Goal: Check status: Check status

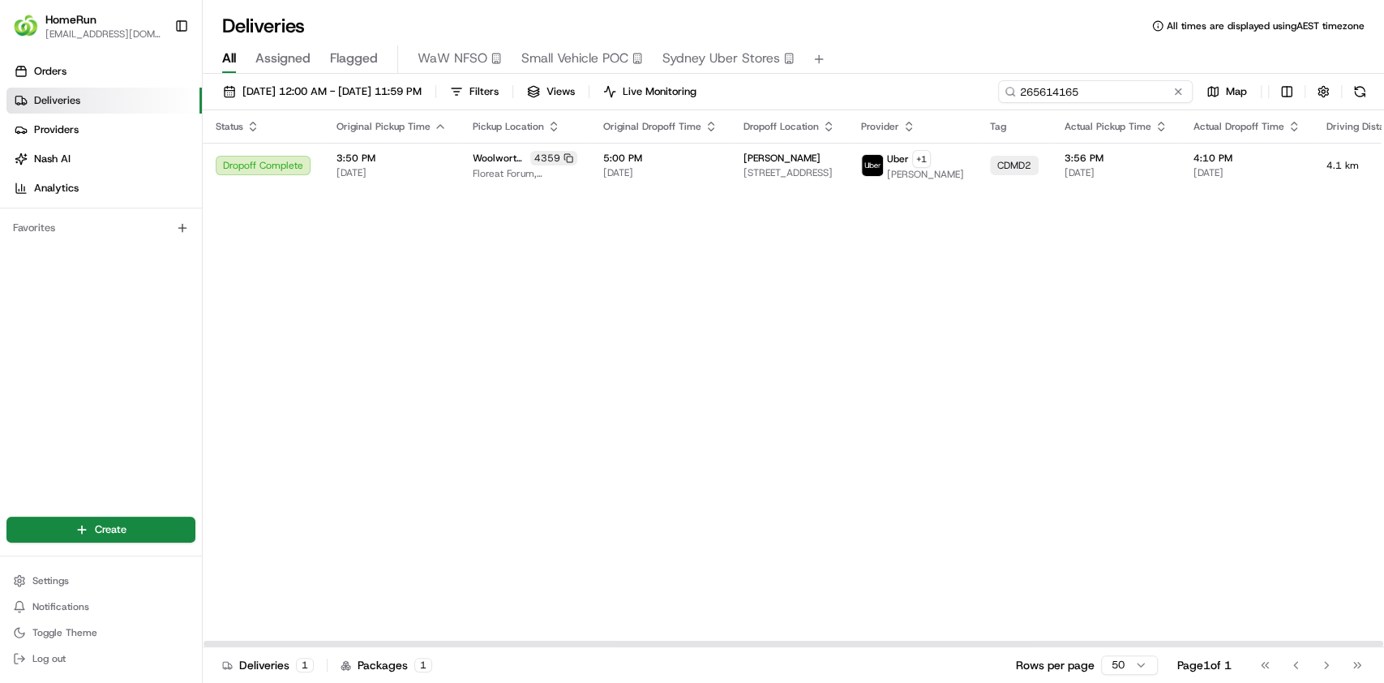
drag, startPoint x: 1140, startPoint y: 94, endPoint x: 818, endPoint y: 79, distance: 322.2
click at [818, 80] on div "[DATE] 12:00 AM - [DATE] 11:59 PM Filters Views Live Monitoring 265614165 Map" at bounding box center [793, 95] width 1181 height 30
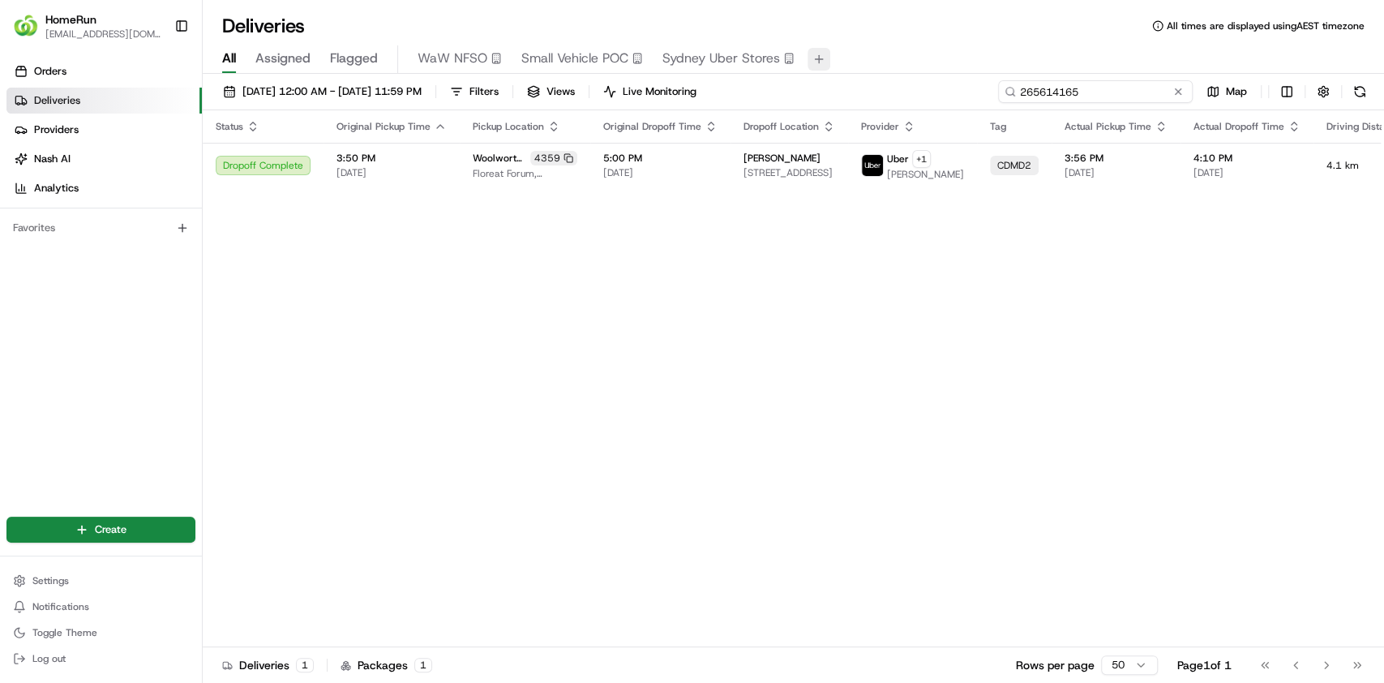
paste input "00959"
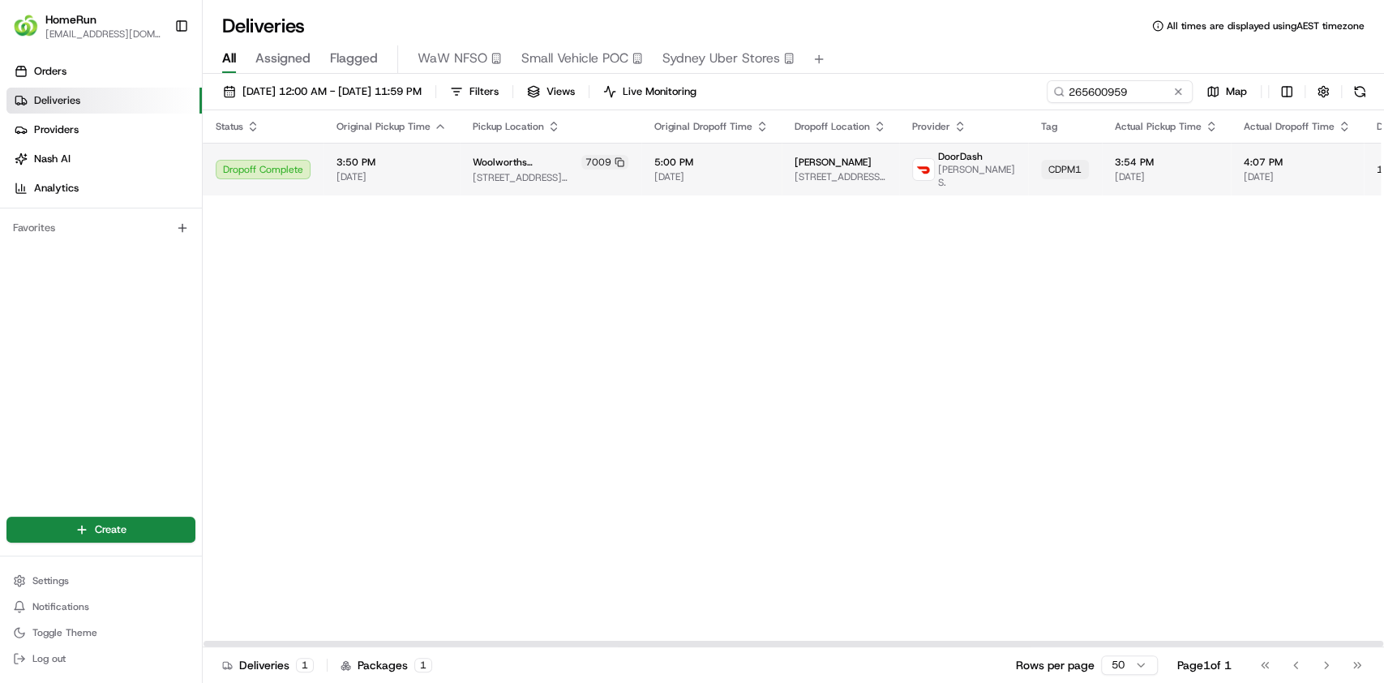
click at [698, 170] on span "[DATE]" at bounding box center [711, 176] width 114 height 13
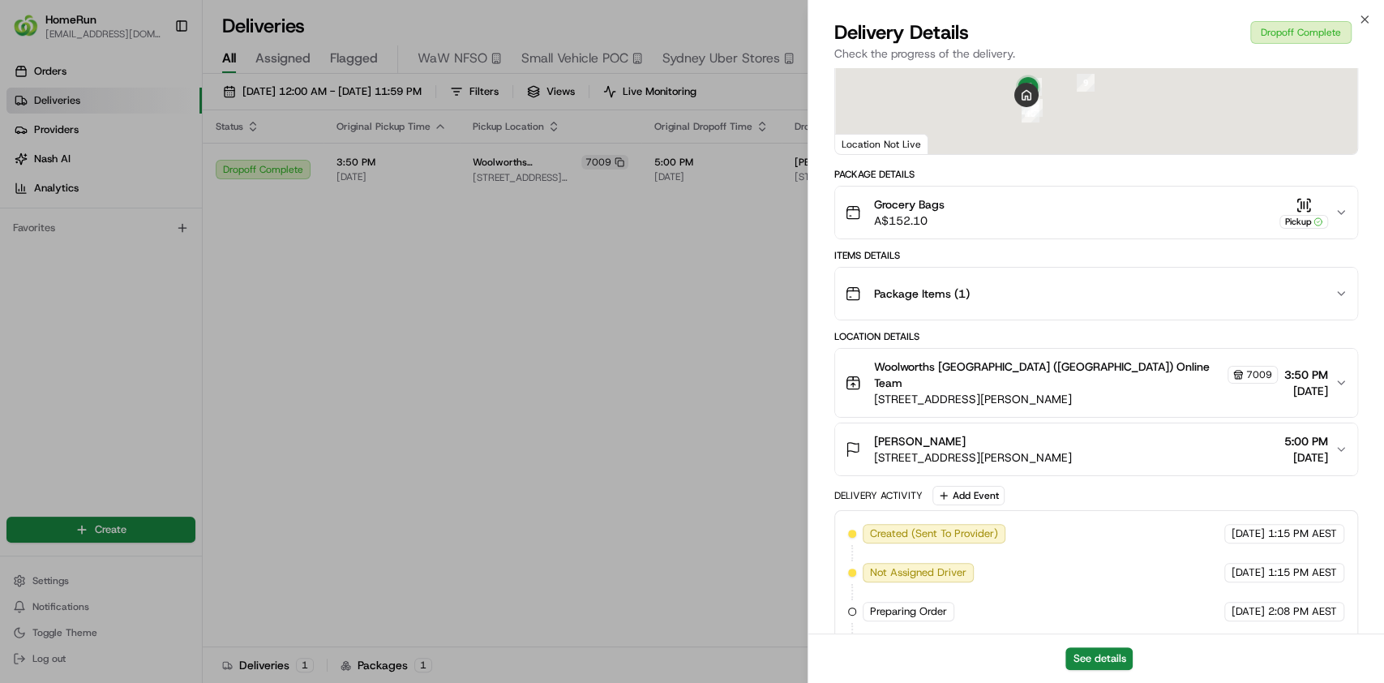
scroll to position [649, 0]
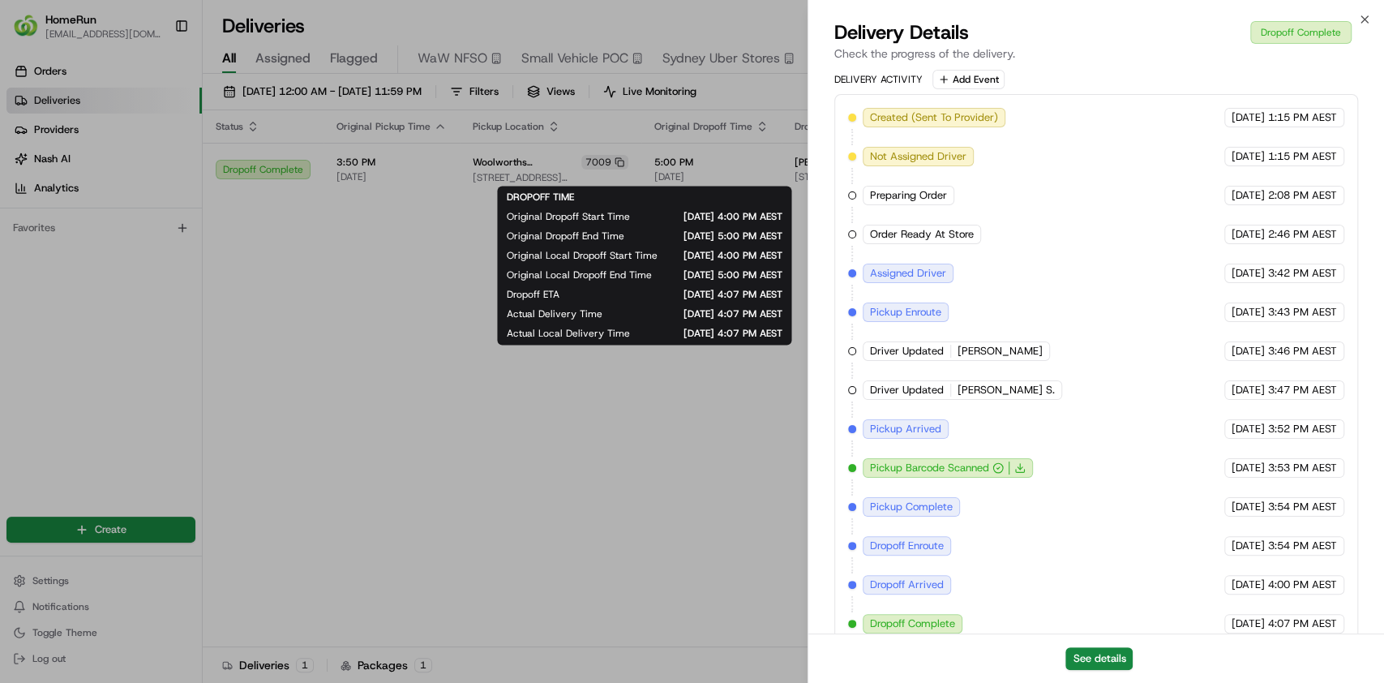
click at [538, 345] on div "DROPOFF TIME Original Dropoff Start Time [DATE] 4:00 PM AEST Original Dropoff E…" at bounding box center [644, 265] width 294 height 159
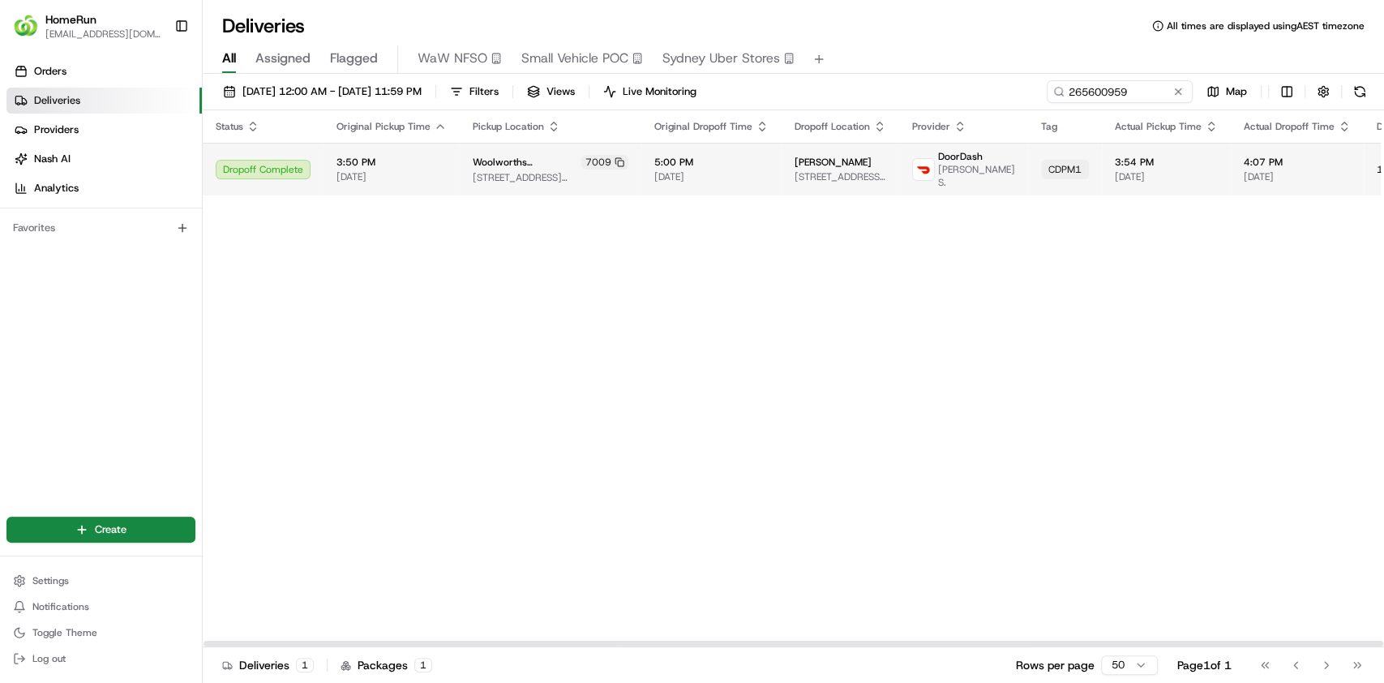
click at [795, 165] on span "[PERSON_NAME]" at bounding box center [833, 162] width 77 height 13
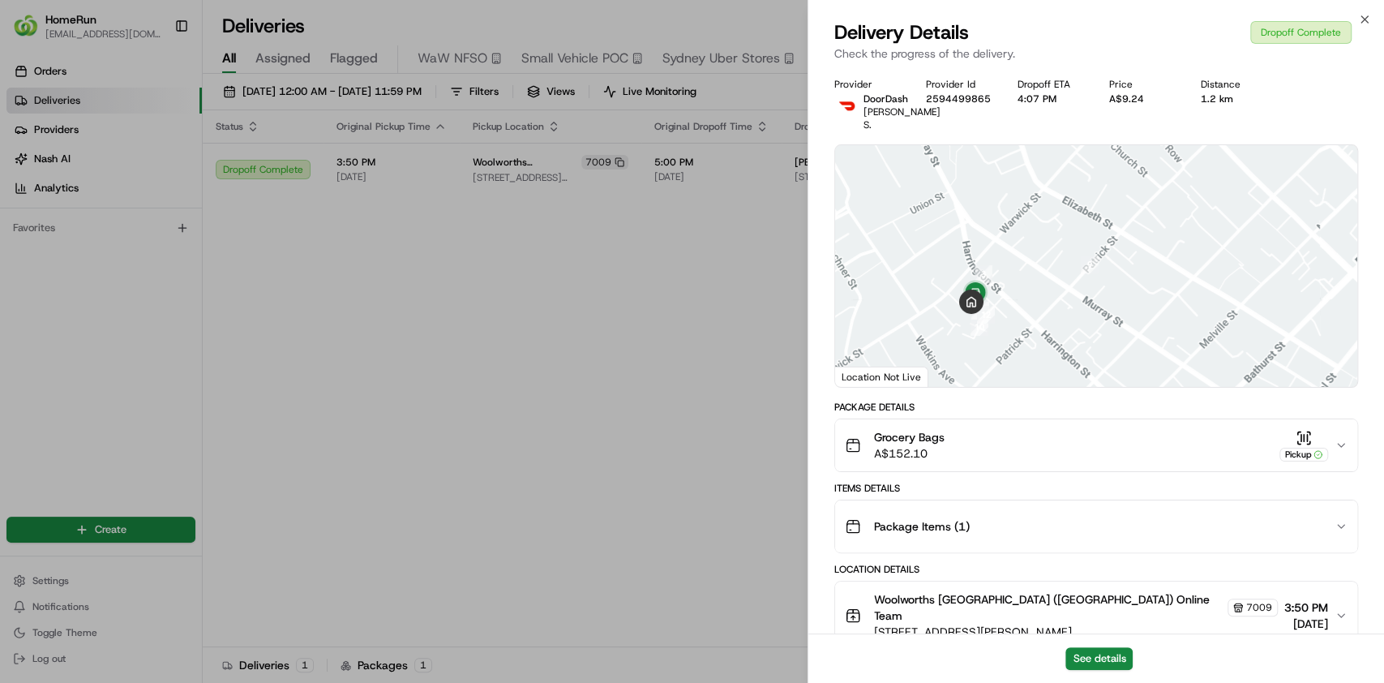
drag, startPoint x: 1065, startPoint y: 236, endPoint x: 1101, endPoint y: 236, distance: 35.7
click at [1099, 217] on div at bounding box center [1096, 266] width 522 height 242
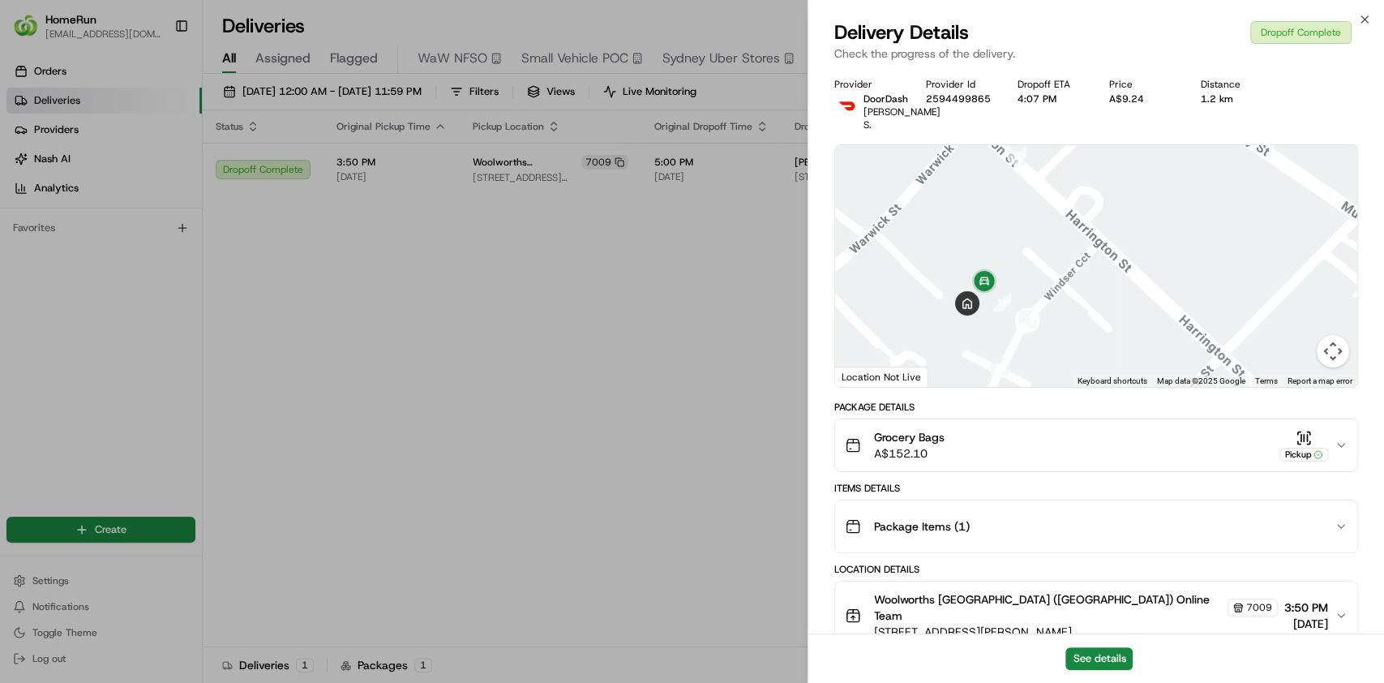
drag, startPoint x: 1018, startPoint y: 277, endPoint x: 1094, endPoint y: 248, distance: 80.9
click at [1094, 248] on div at bounding box center [1096, 266] width 522 height 242
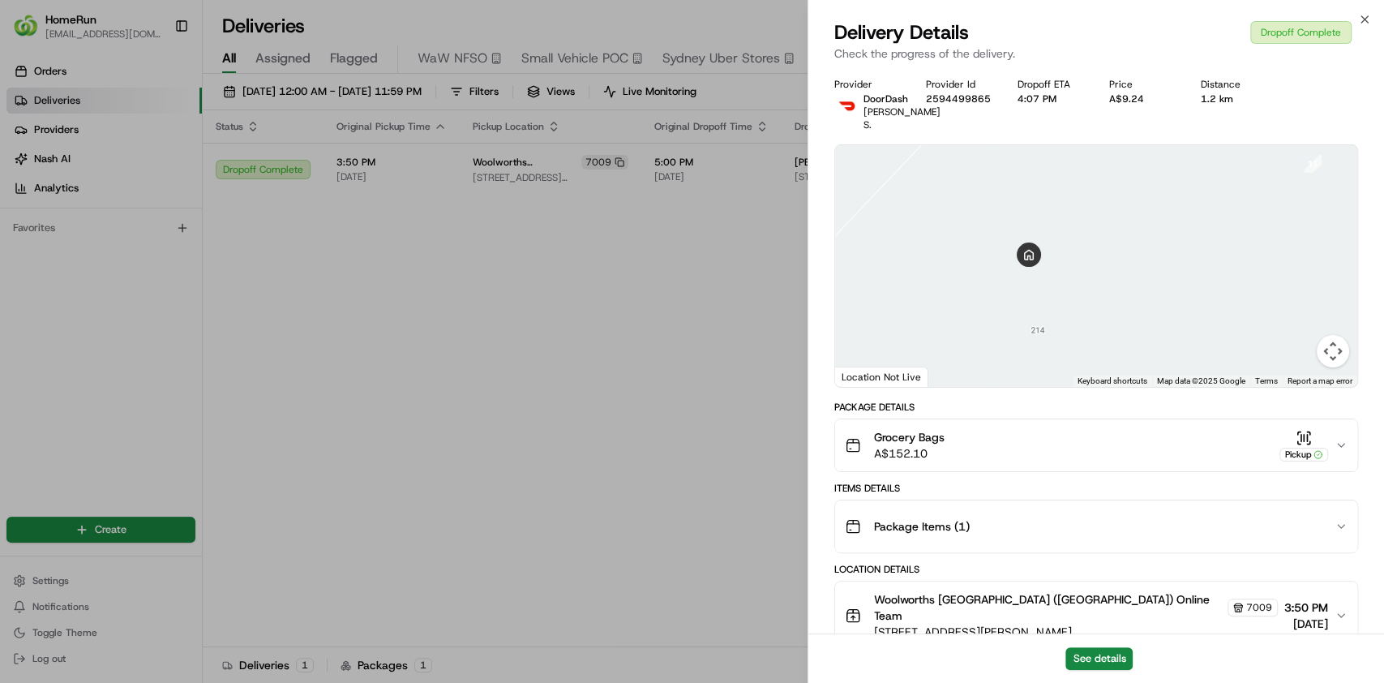
drag, startPoint x: 1171, startPoint y: 271, endPoint x: 1154, endPoint y: 224, distance: 49.7
click at [1154, 224] on div at bounding box center [1096, 266] width 522 height 242
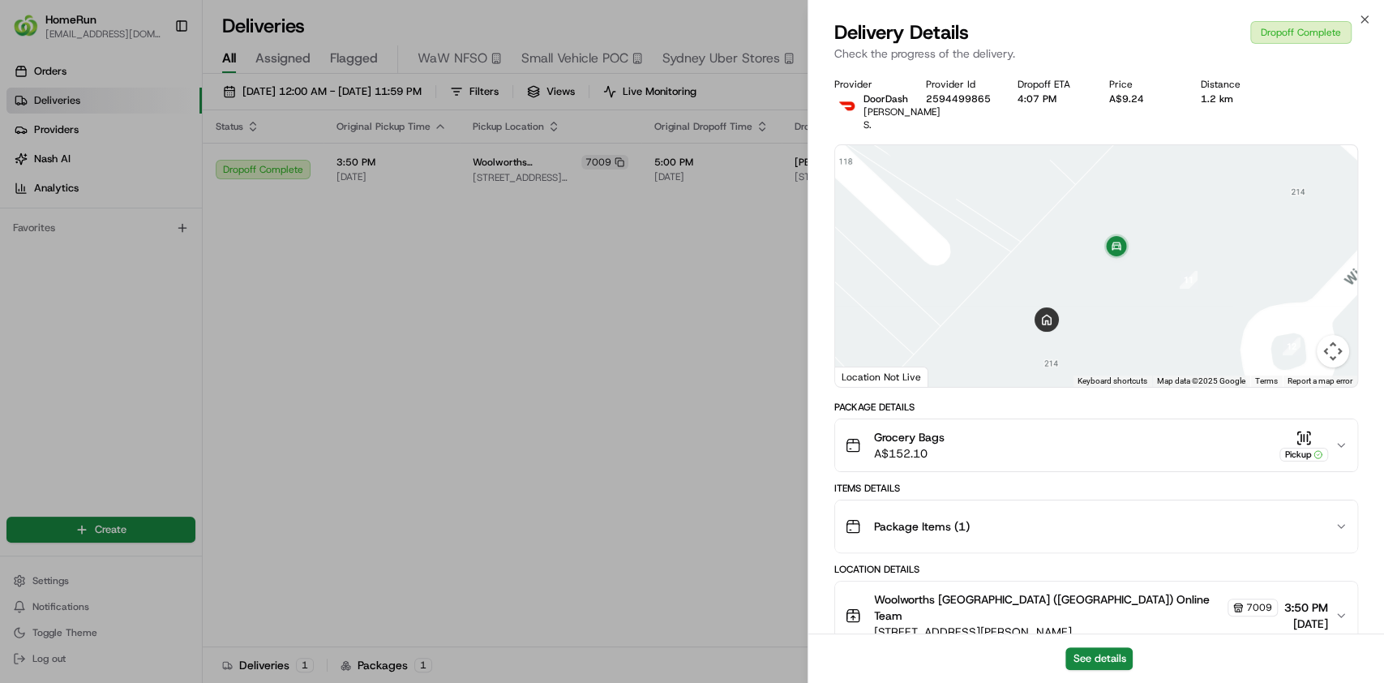
drag, startPoint x: 1161, startPoint y: 252, endPoint x: 1116, endPoint y: 316, distance: 78.5
click at [1116, 316] on div at bounding box center [1096, 266] width 522 height 242
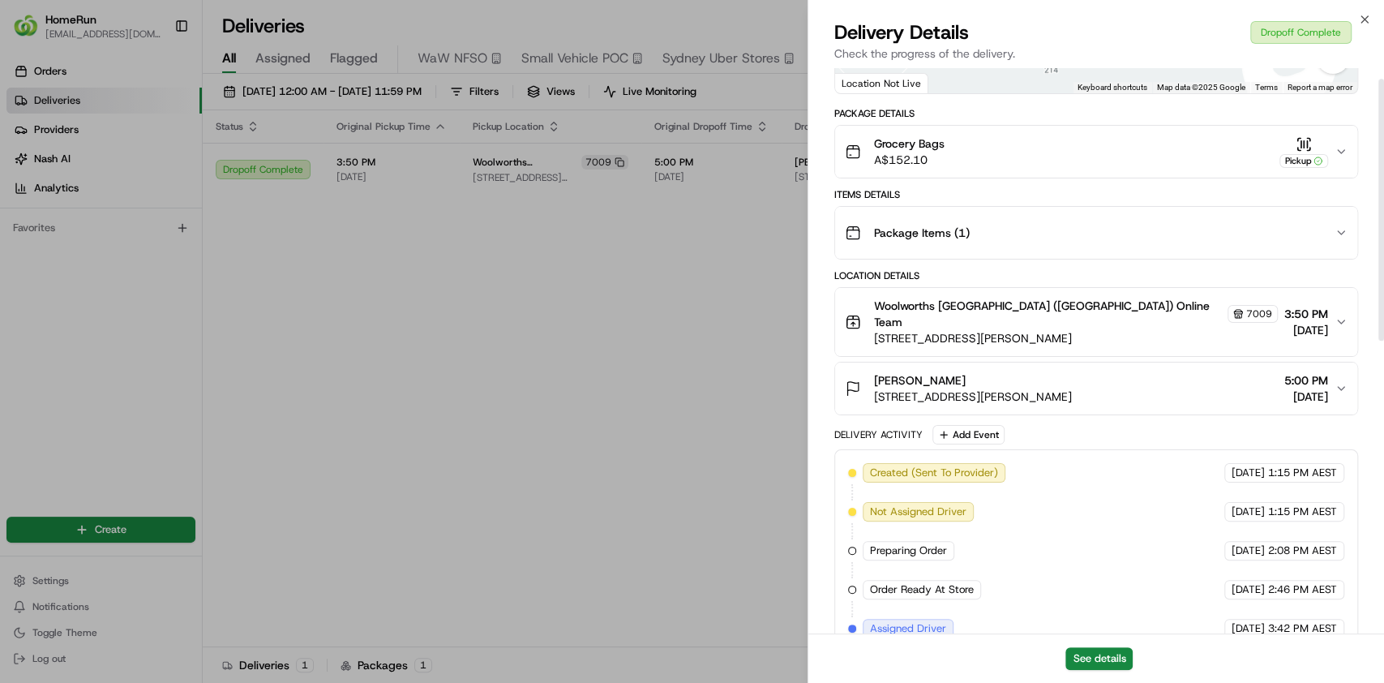
scroll to position [5, 0]
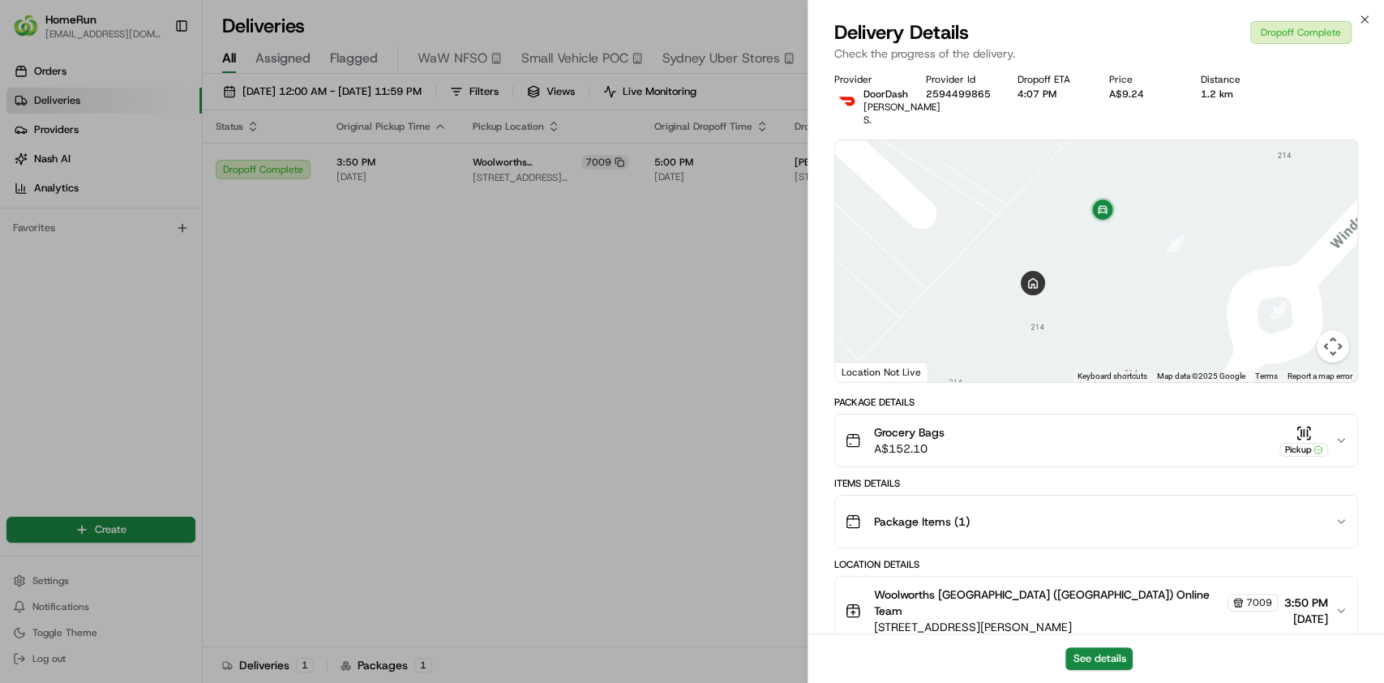
drag, startPoint x: 1112, startPoint y: 284, endPoint x: 1096, endPoint y: 270, distance: 21.3
click at [1096, 270] on div at bounding box center [1096, 261] width 522 height 242
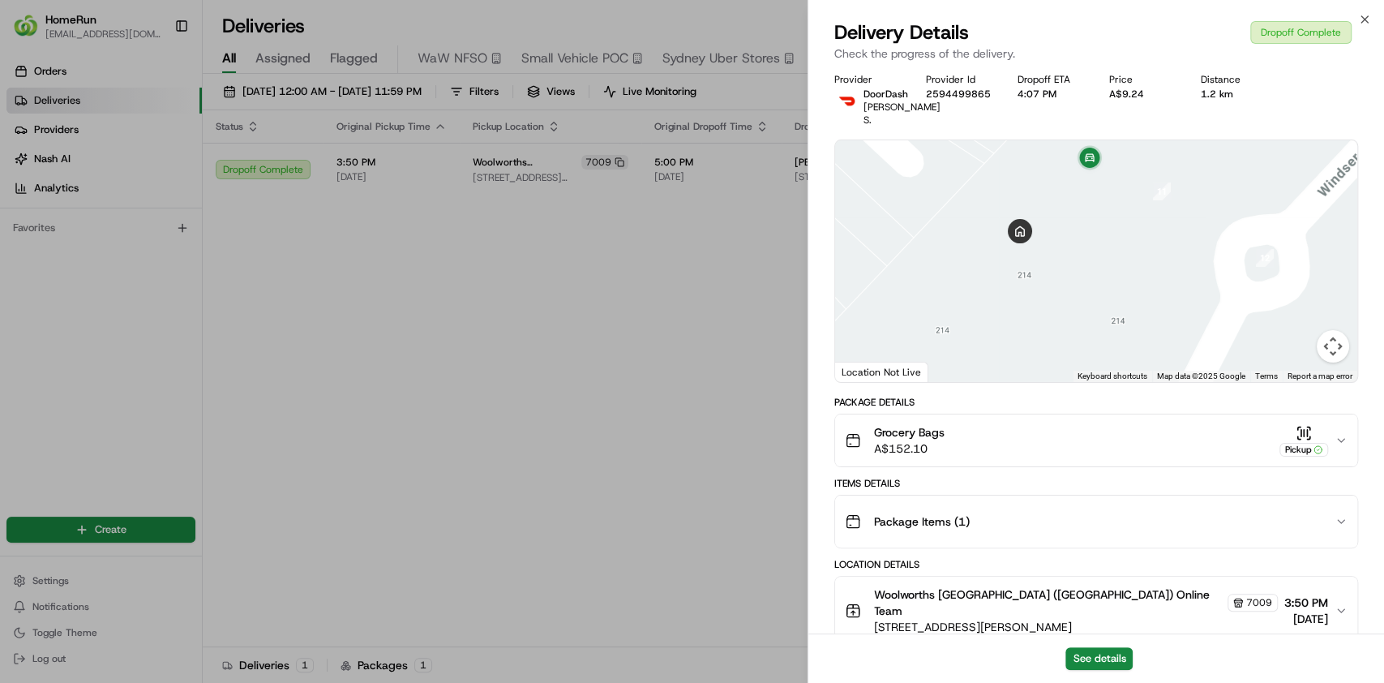
drag, startPoint x: 1082, startPoint y: 276, endPoint x: 1071, endPoint y: 229, distance: 47.6
click at [1071, 229] on div at bounding box center [1096, 261] width 522 height 242
drag, startPoint x: 602, startPoint y: 198, endPoint x: 588, endPoint y: 217, distance: 23.8
drag, startPoint x: 588, startPoint y: 217, endPoint x: 555, endPoint y: 261, distance: 55.0
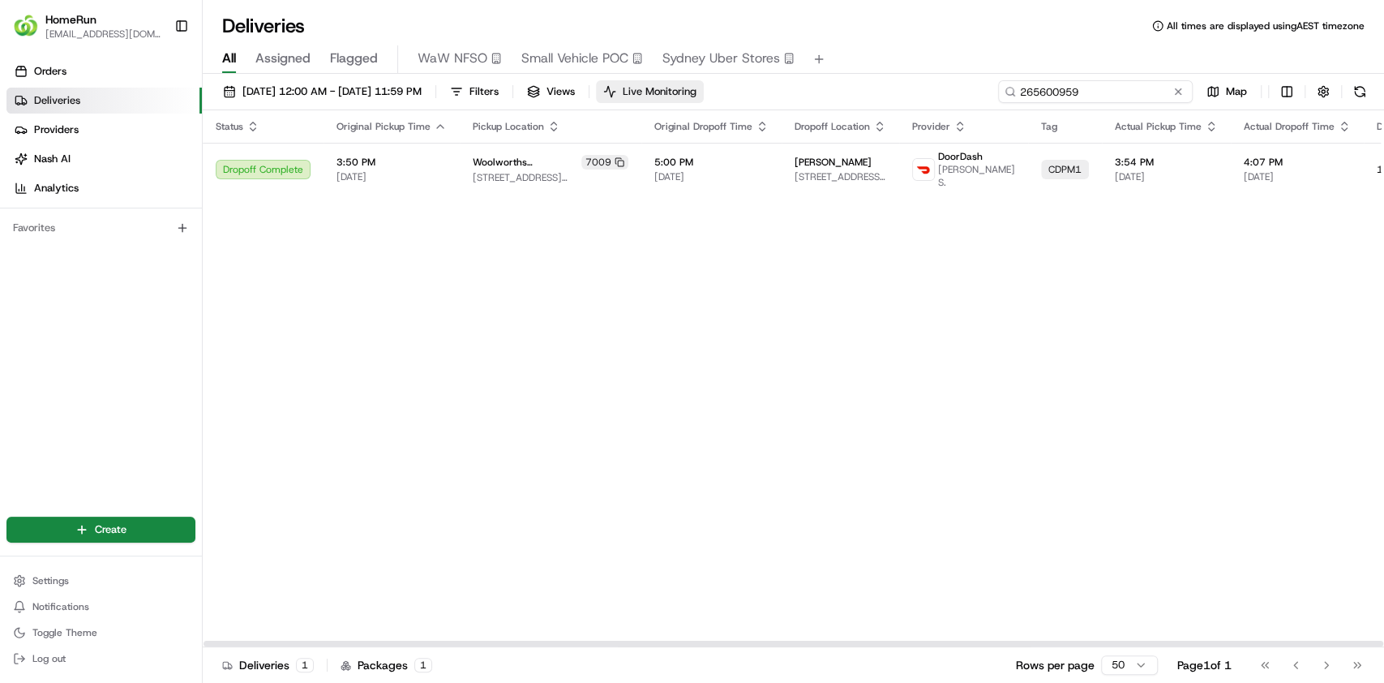
drag, startPoint x: 1159, startPoint y: 92, endPoint x: 688, endPoint y: 83, distance: 470.3
click at [695, 91] on div "[DATE] 12:00 AM - [DATE] 11:59 PM Filters Views Live Monitoring 265600959 Map" at bounding box center [793, 95] width 1181 height 30
paste input "7692"
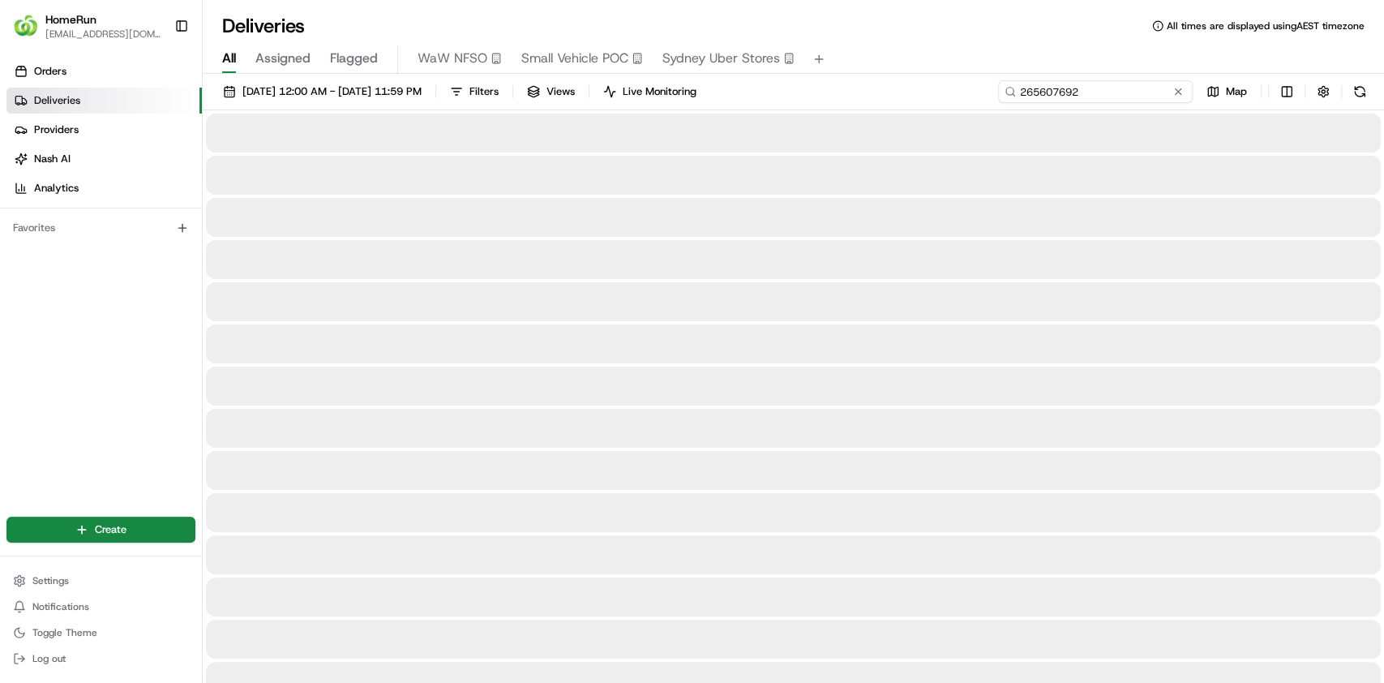
type input "265607692"
